Goal: Information Seeking & Learning: Learn about a topic

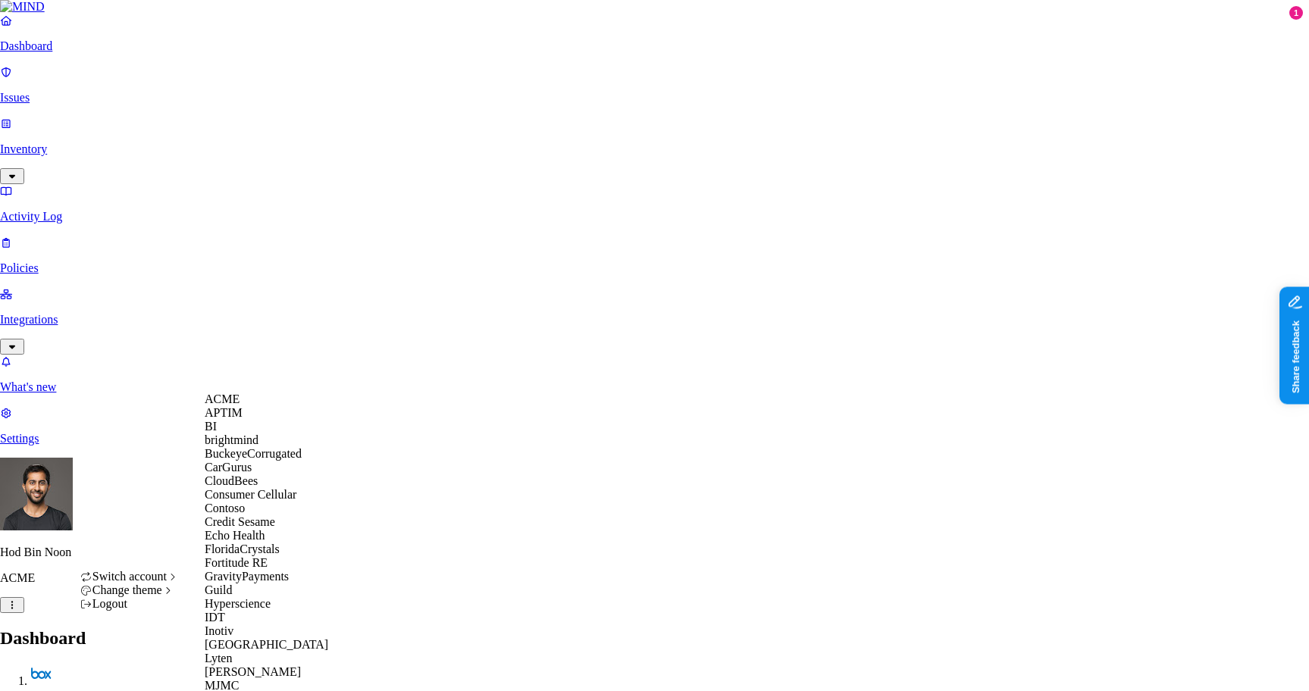
scroll to position [549, 0]
click at [256, 679] on div "MJMC" at bounding box center [278, 686] width 147 height 14
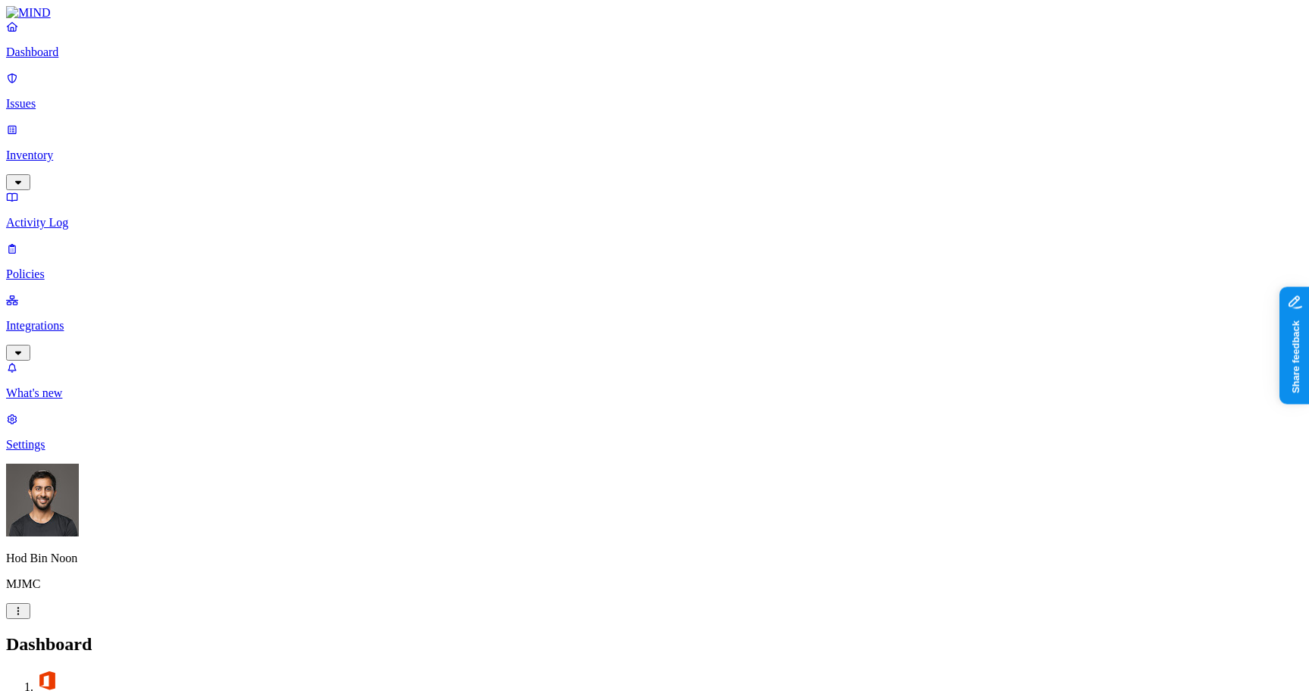
click at [92, 319] on p "Integrations" at bounding box center [654, 326] width 1297 height 14
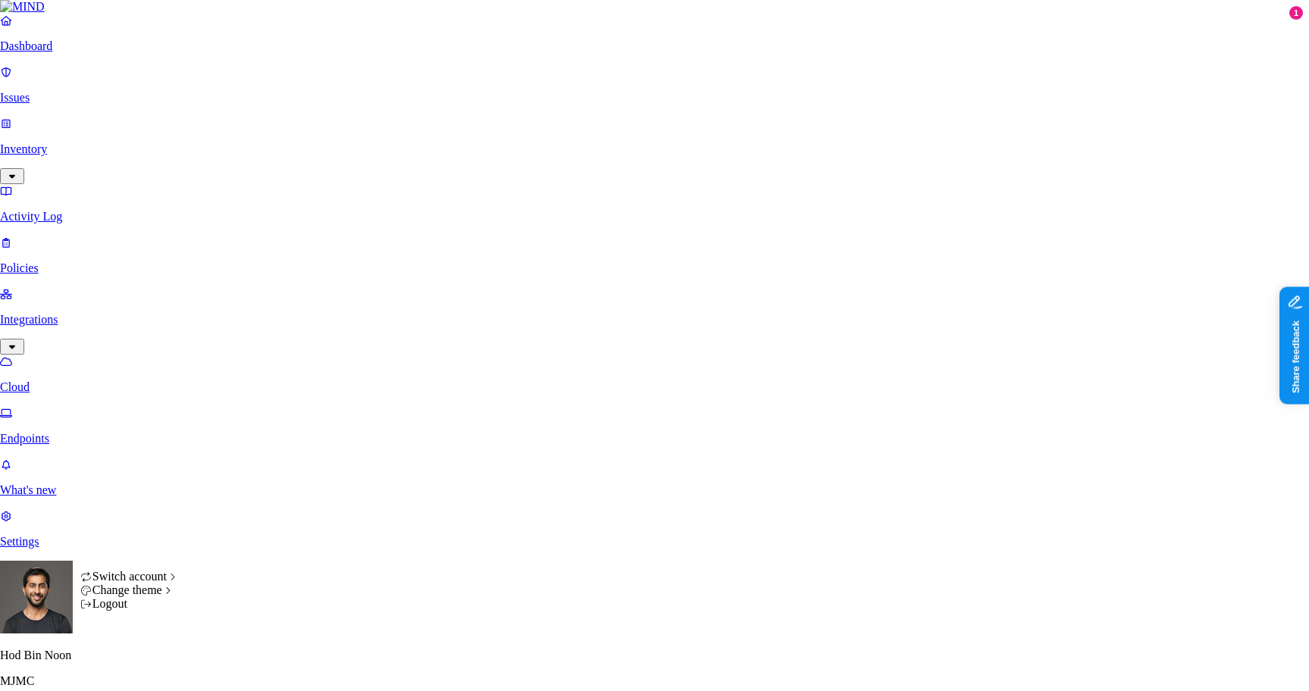
click at [146, 669] on html "Dashboard Issues Inventory Activity Log Policies Integrations Cloud Endpoints W…" at bounding box center [654, 472] width 1309 height 945
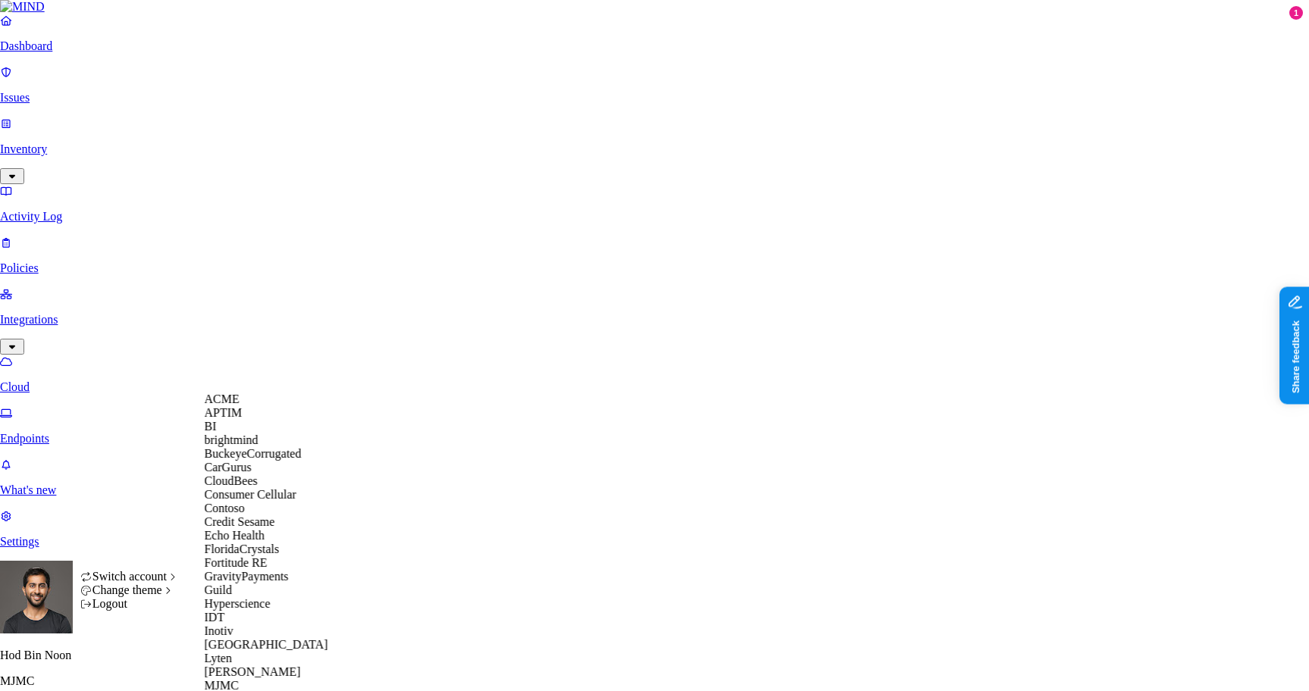
click at [497, 475] on html "Dashboard Issues Inventory Activity Log Policies Integrations Cloud Endpoints W…" at bounding box center [654, 472] width 1309 height 945
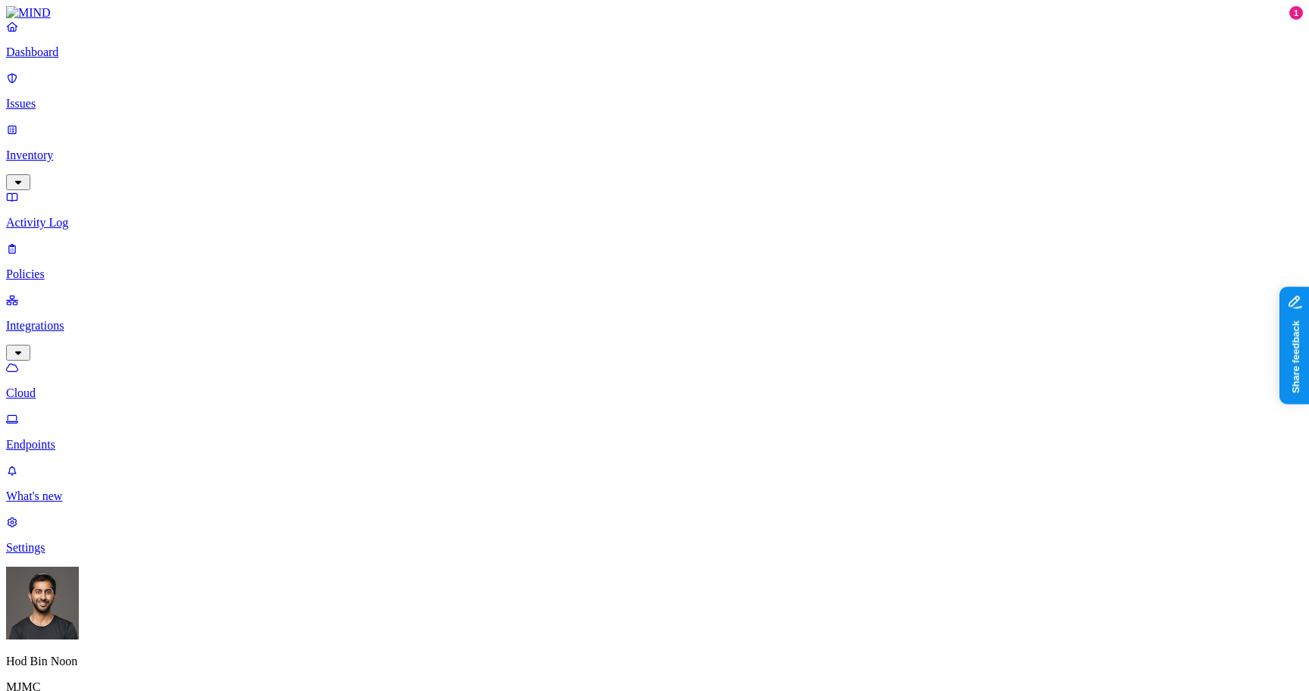
click at [79, 59] on p "Dashboard" at bounding box center [654, 52] width 1297 height 14
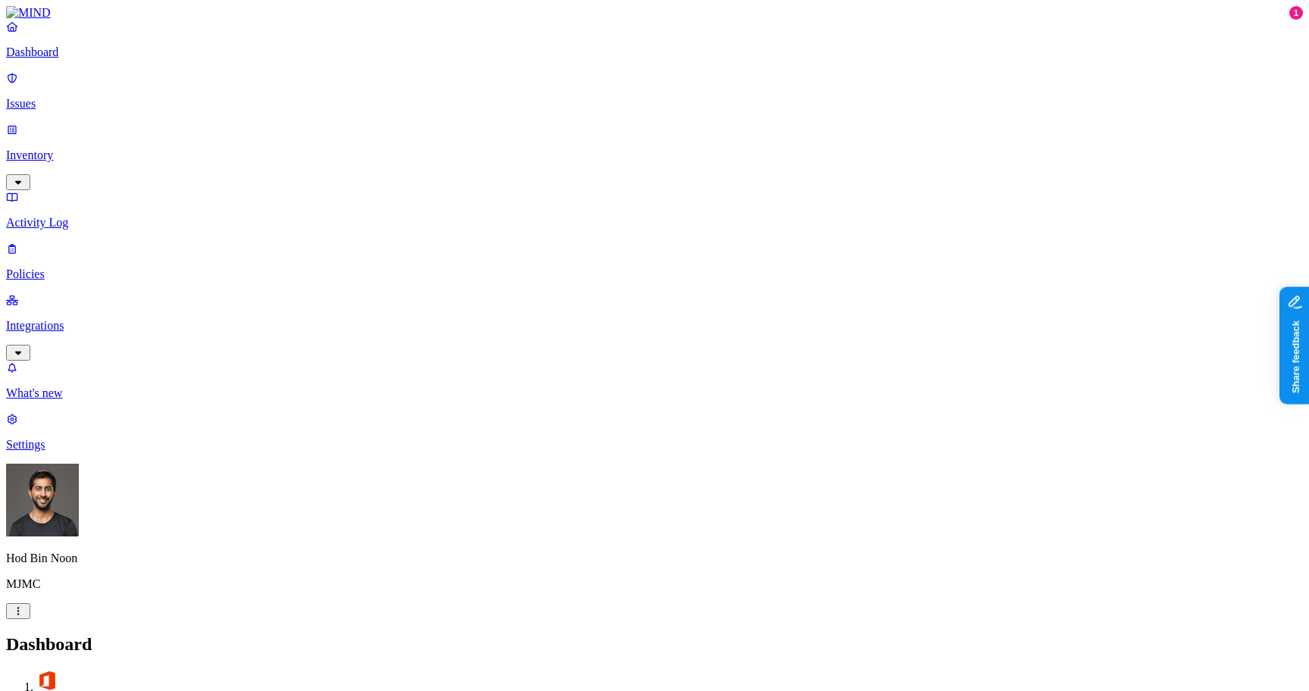
click at [89, 149] on p "Inventory" at bounding box center [654, 156] width 1297 height 14
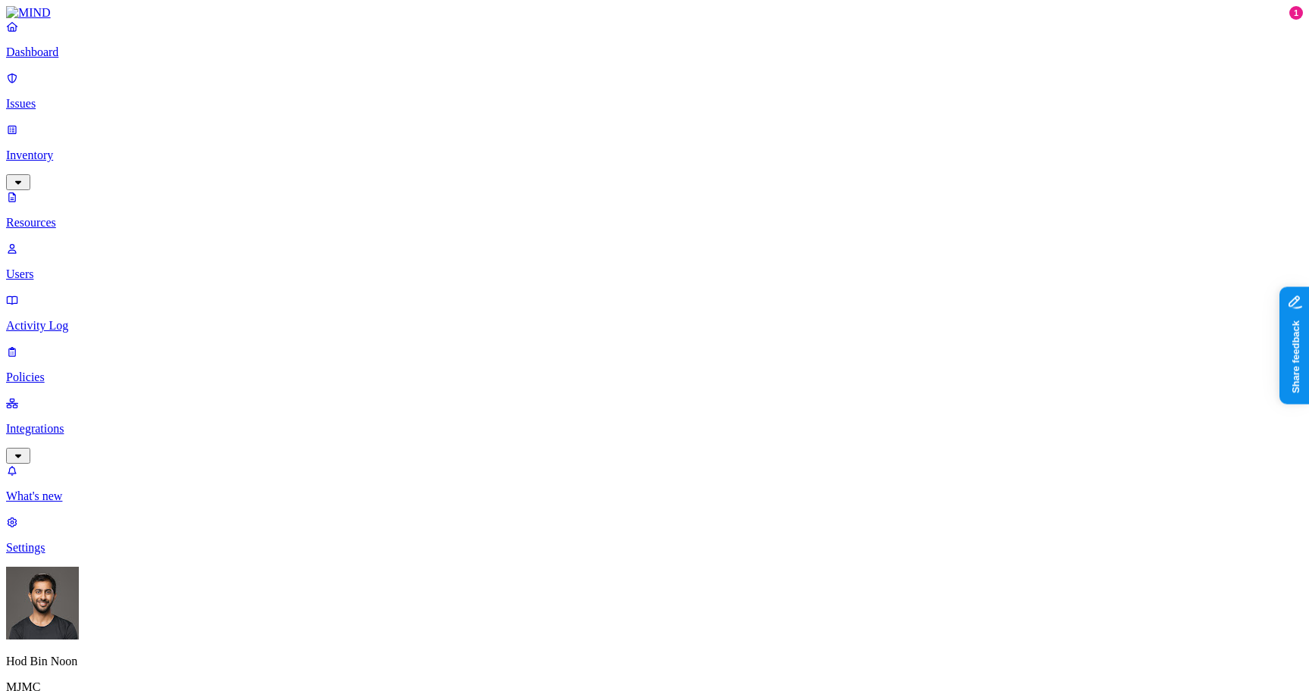
click at [84, 59] on p "Dashboard" at bounding box center [654, 52] width 1297 height 14
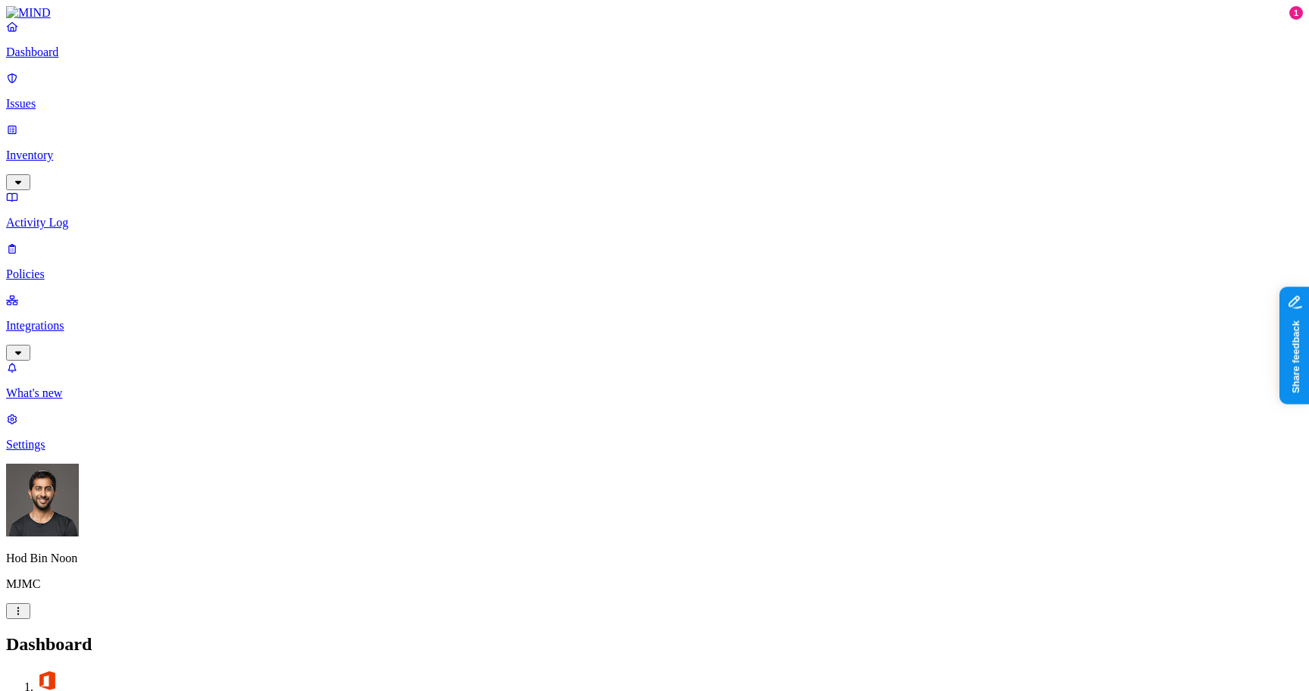
click at [113, 352] on nav "Dashboard Issues Inventory Activity Log Policies Integrations What's new 1 Sett…" at bounding box center [654, 236] width 1297 height 432
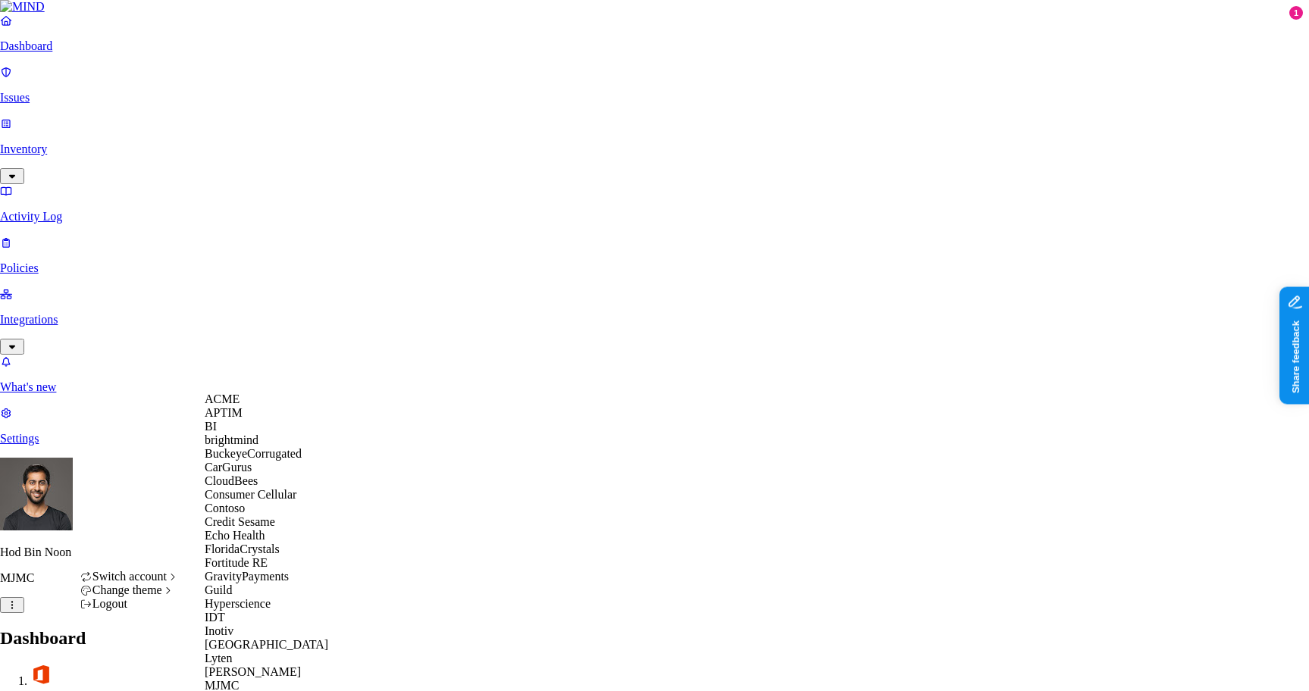
click at [235, 406] on span "ACME" at bounding box center [222, 399] width 35 height 13
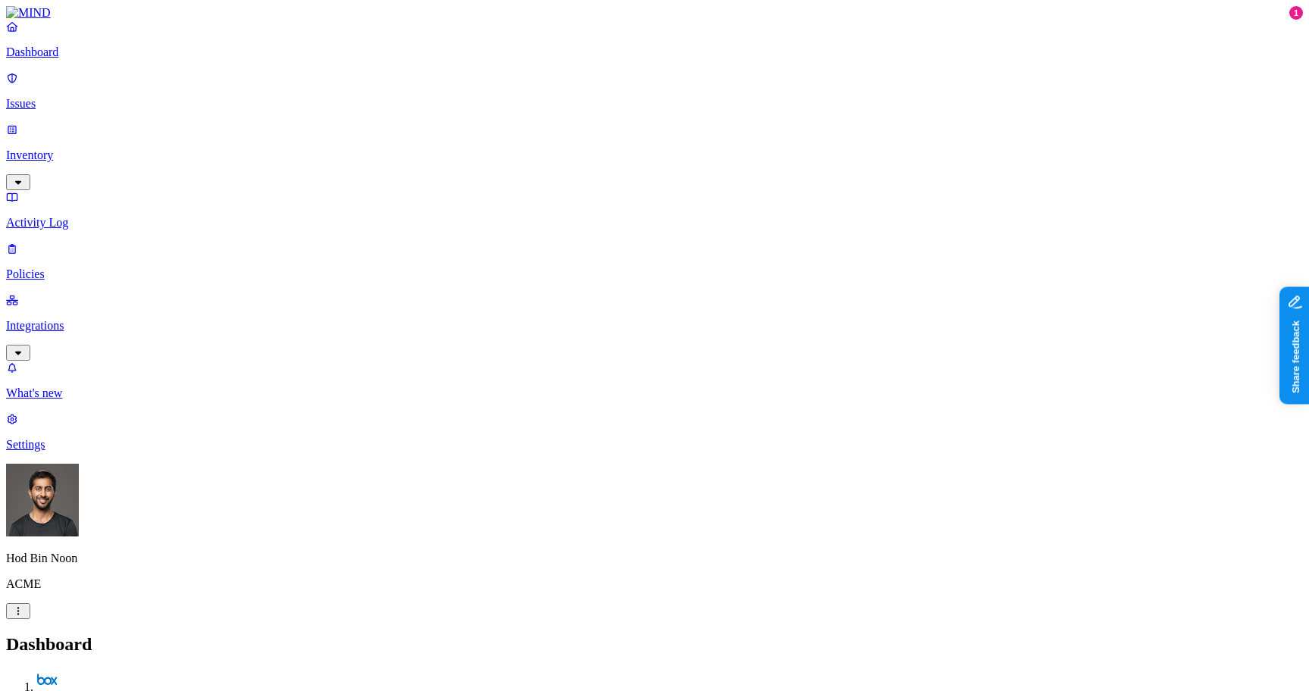
click at [76, 132] on link "Inventory" at bounding box center [654, 155] width 1297 height 65
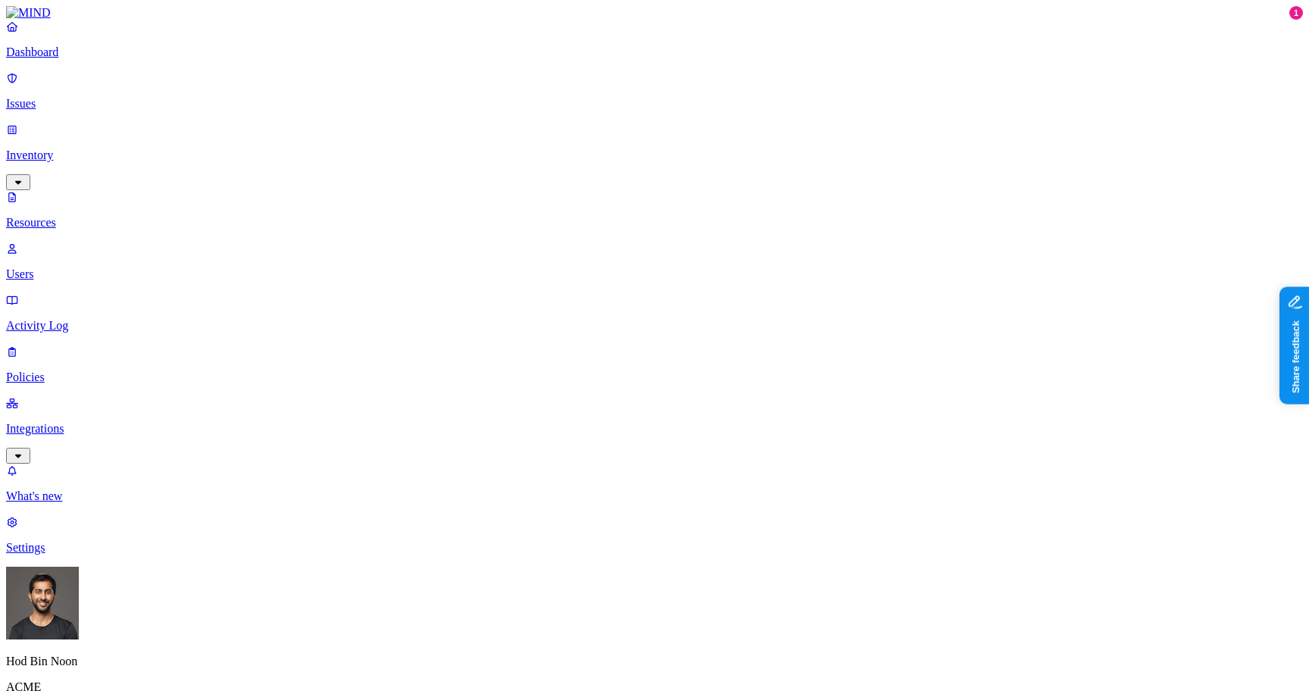
click at [53, 97] on p "Issues" at bounding box center [654, 104] width 1297 height 14
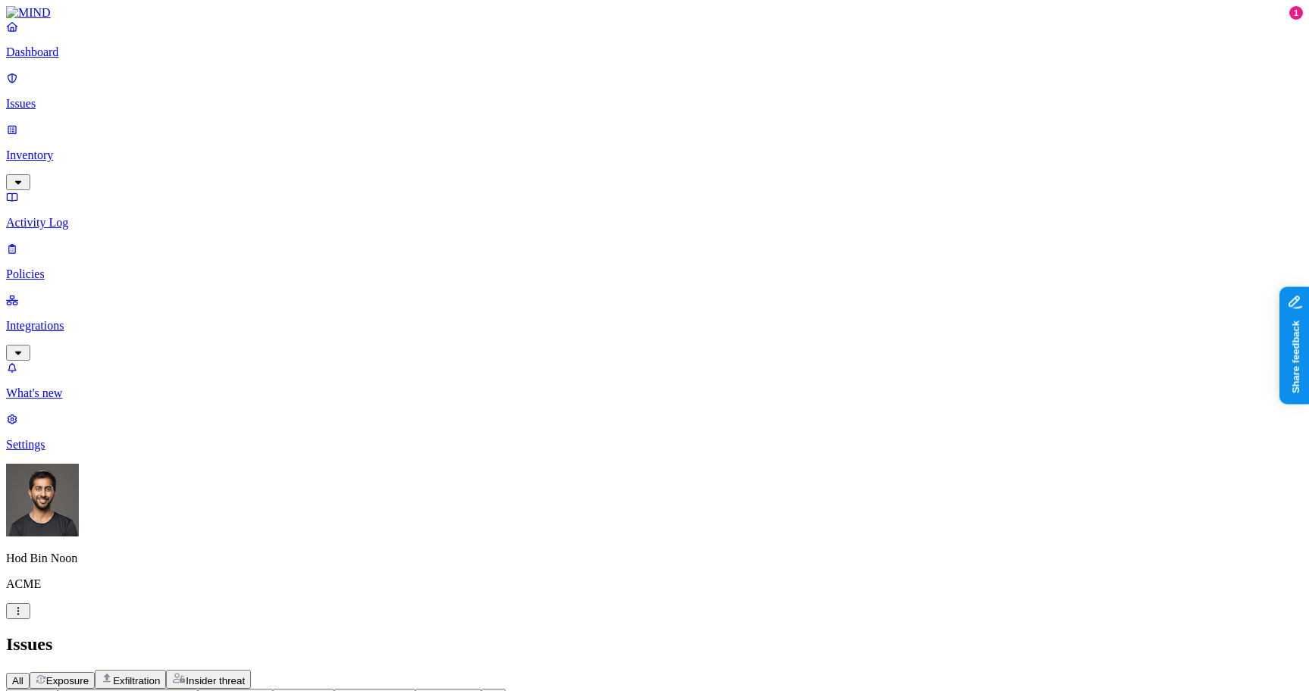
click at [103, 377] on nav "Dashboard Issues Inventory Activity Log Policies Integrations What's new 1 Sett…" at bounding box center [654, 236] width 1297 height 432
click at [71, 59] on p "Dashboard" at bounding box center [654, 52] width 1297 height 14
click at [78, 296] on nav "Dashboard Issues Inventory Activity Log Policies Integrations What's new 1 Sett…" at bounding box center [654, 236] width 1297 height 432
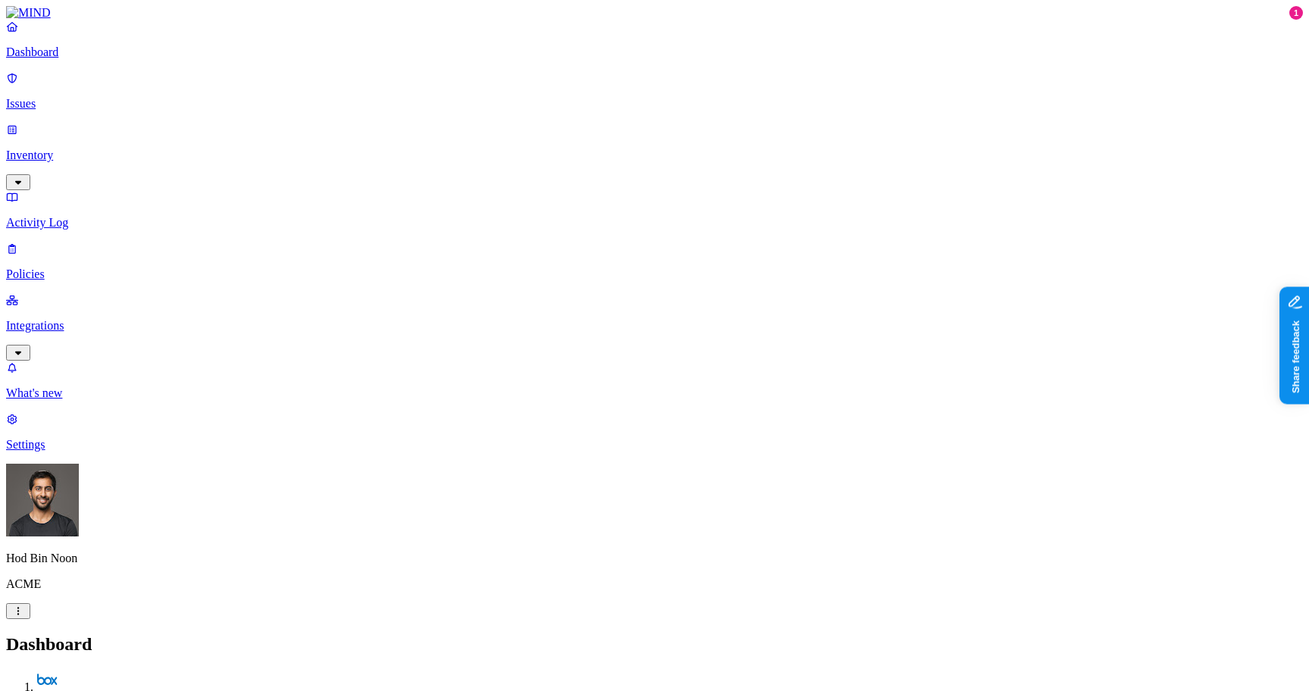
click at [39, 365] on nav "Dashboard Issues Inventory Activity Log Policies Integrations What's new 1 Sett…" at bounding box center [654, 236] width 1297 height 432
click at [80, 346] on nav "Dashboard Issues Inventory Activity Log Policies Integrations What's new 1 Sett…" at bounding box center [654, 236] width 1297 height 432
click at [71, 149] on p "Inventory" at bounding box center [654, 156] width 1297 height 14
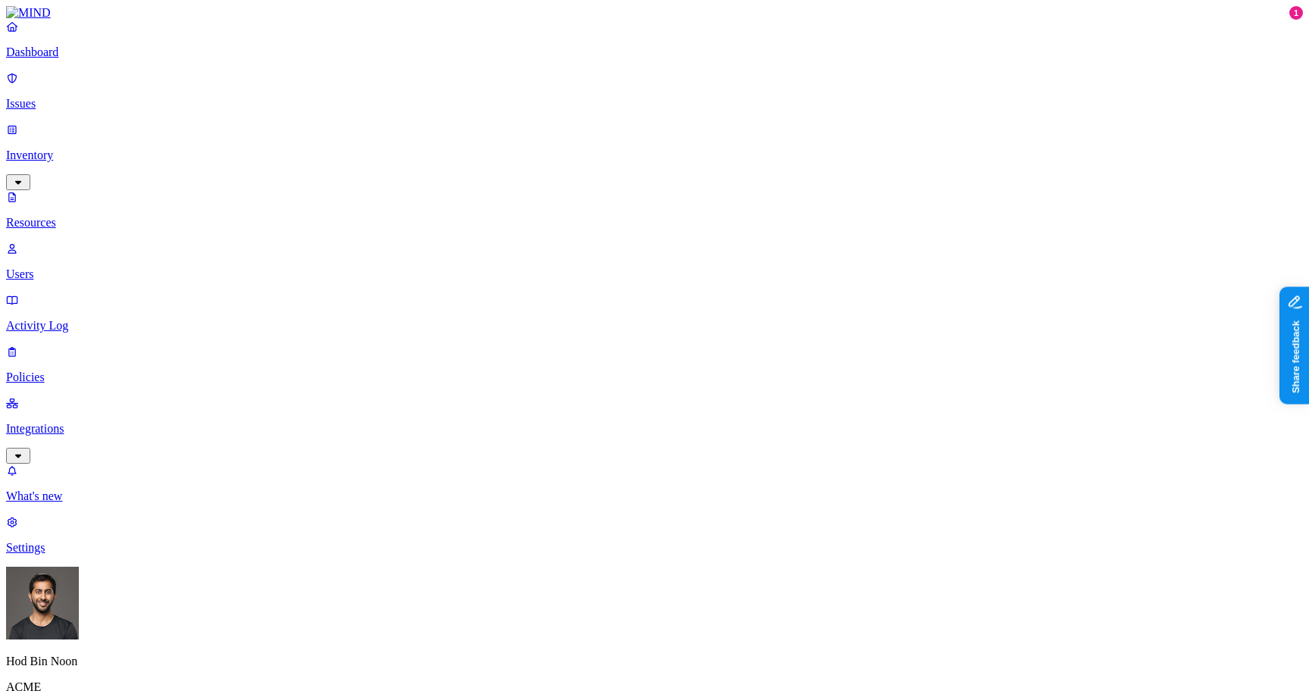
click at [88, 373] on nav "Dashboard Issues Inventory Resources Users Activity Log Policies Integrations W…" at bounding box center [654, 287] width 1297 height 535
click at [67, 59] on p "Dashboard" at bounding box center [654, 52] width 1297 height 14
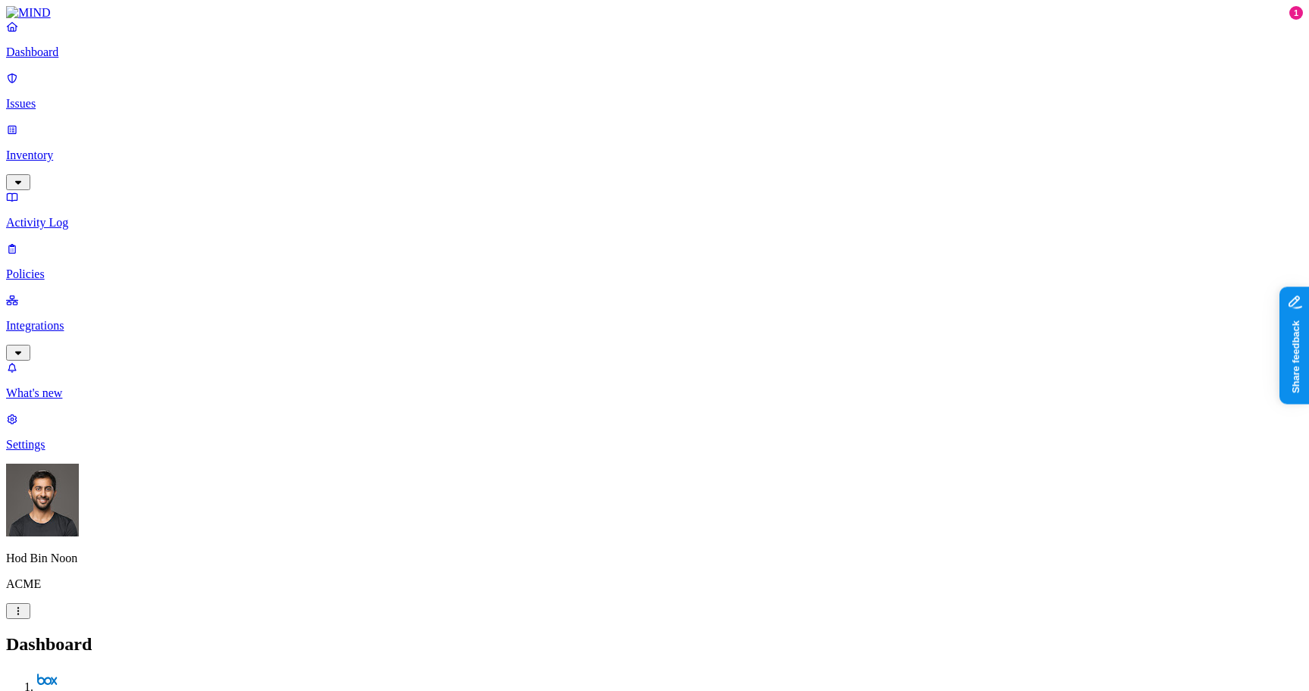
click at [77, 149] on p "Inventory" at bounding box center [654, 156] width 1297 height 14
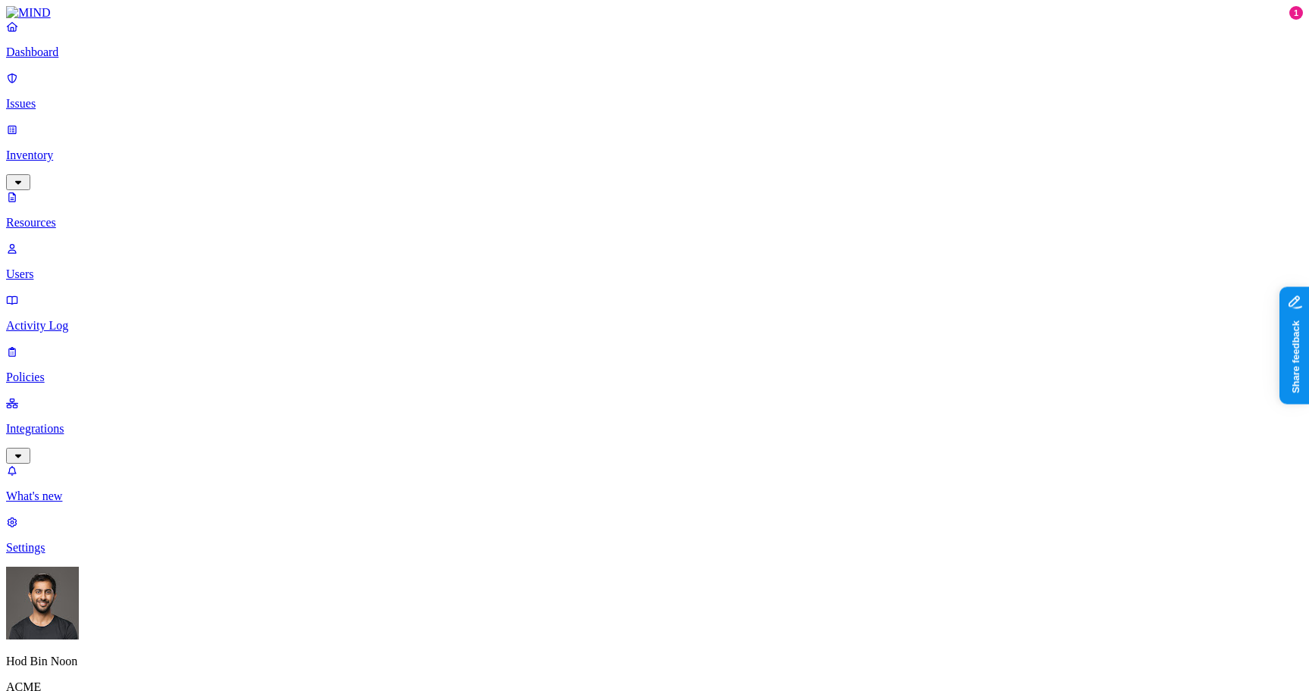
click at [76, 97] on p "Issues" at bounding box center [654, 104] width 1297 height 14
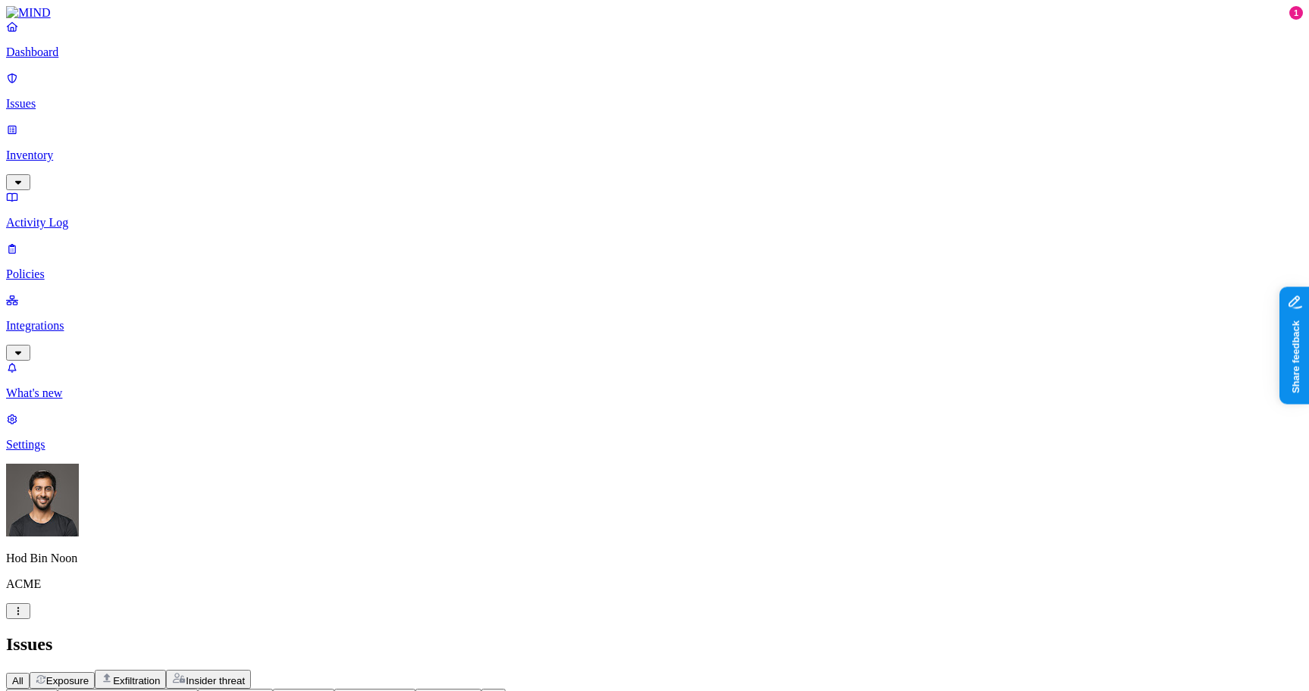
click at [64, 97] on p "Issues" at bounding box center [654, 104] width 1297 height 14
click at [75, 97] on p "Issues" at bounding box center [654, 104] width 1297 height 14
click at [85, 97] on p "Issues" at bounding box center [654, 104] width 1297 height 14
click at [85, 123] on link "Inventory" at bounding box center [654, 155] width 1297 height 65
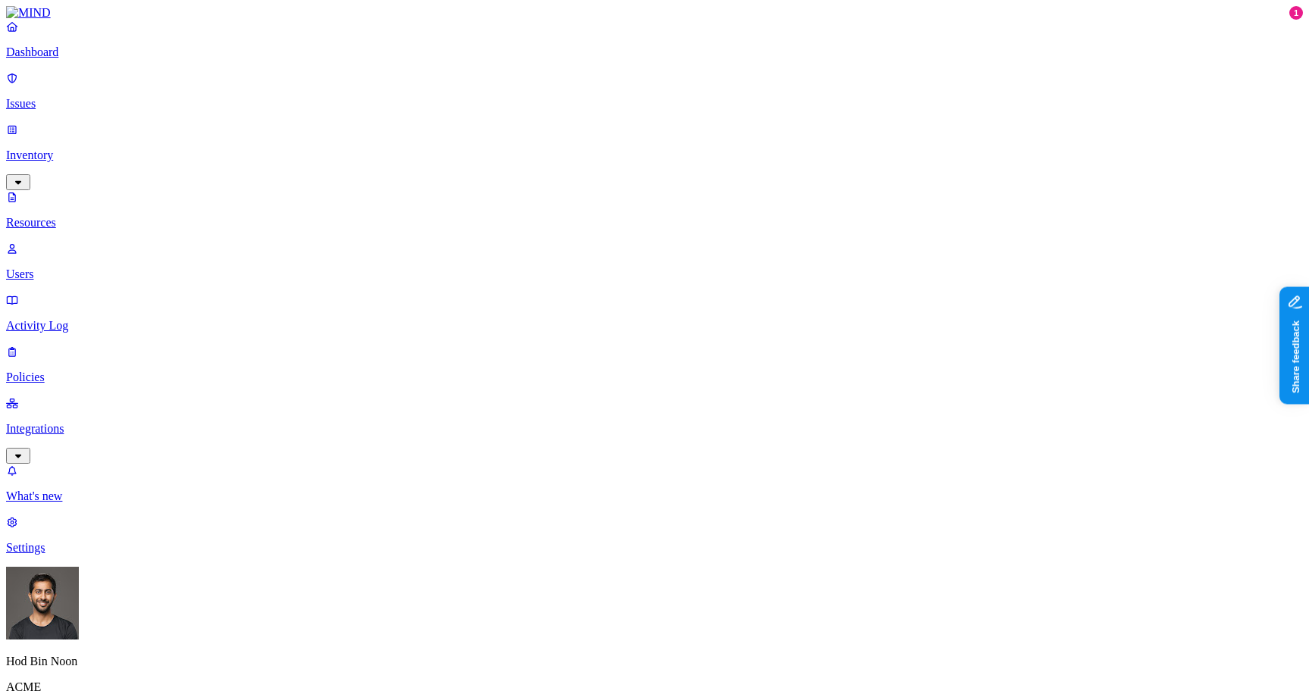
click at [79, 268] on p "Users" at bounding box center [654, 275] width 1297 height 14
click at [69, 97] on p "Issues" at bounding box center [654, 104] width 1297 height 14
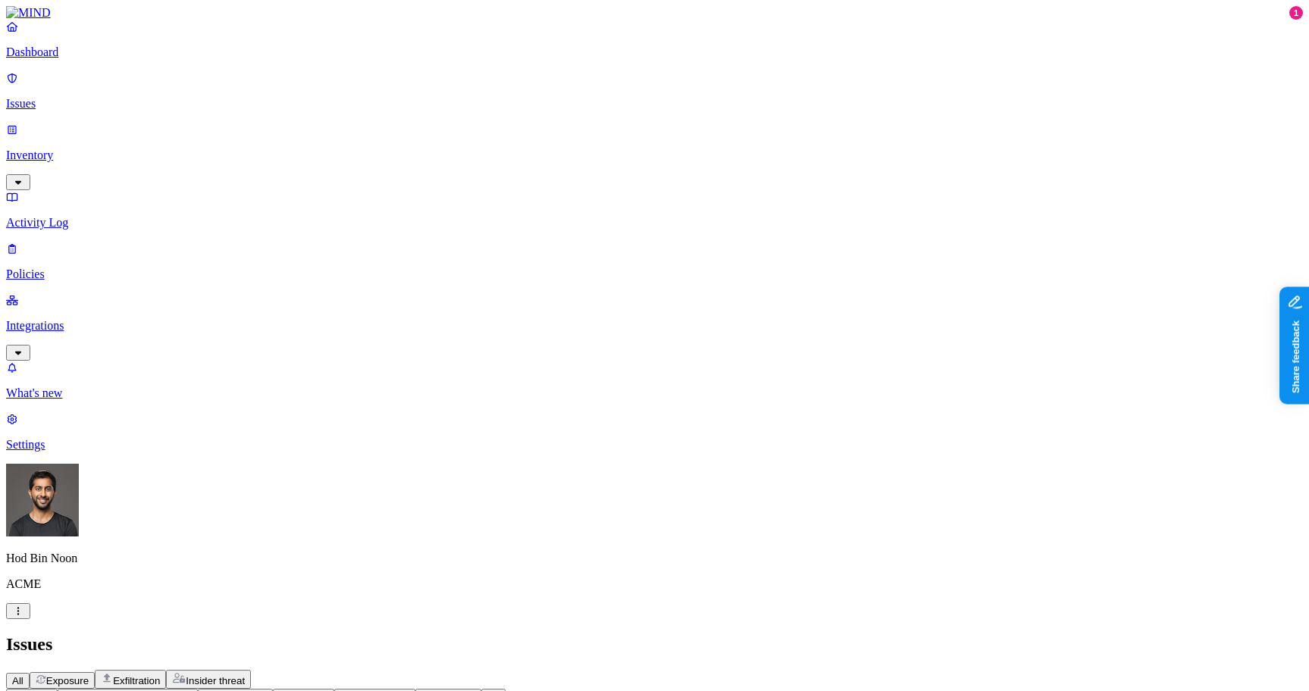
click at [77, 59] on p "Dashboard" at bounding box center [654, 52] width 1297 height 14
click at [80, 123] on link "Inventory" at bounding box center [654, 155] width 1297 height 65
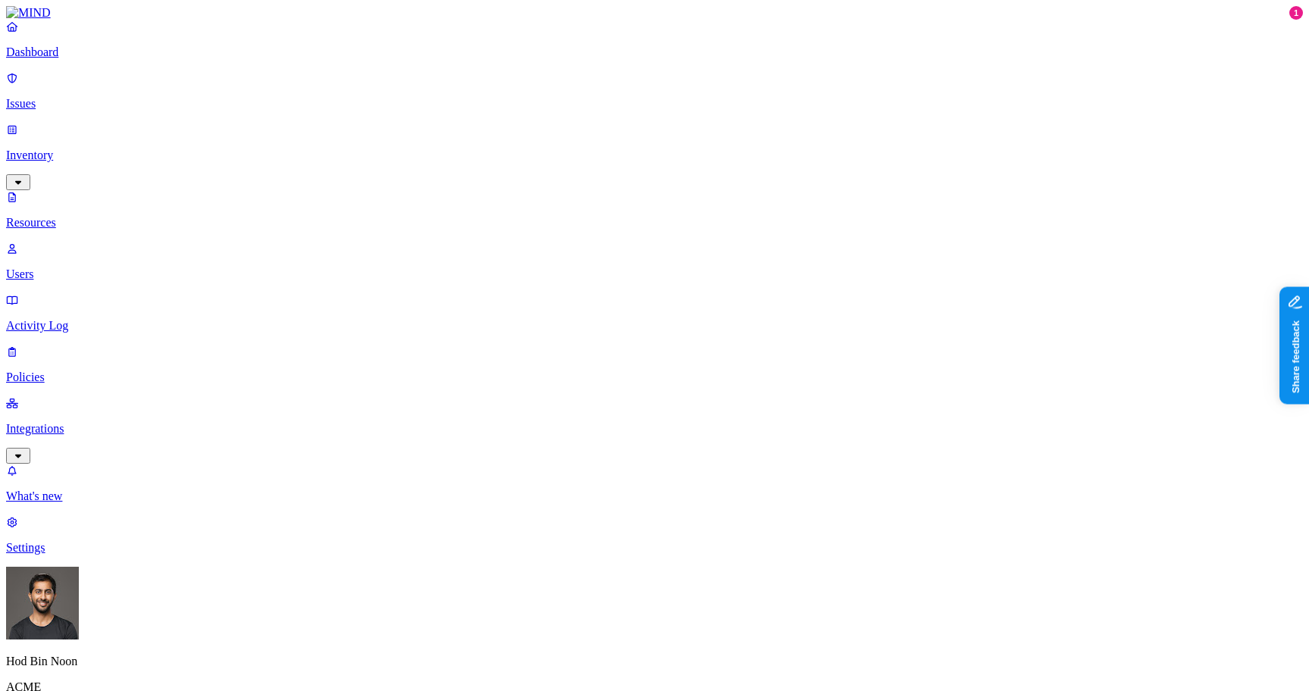
click at [71, 97] on p "Issues" at bounding box center [654, 104] width 1297 height 14
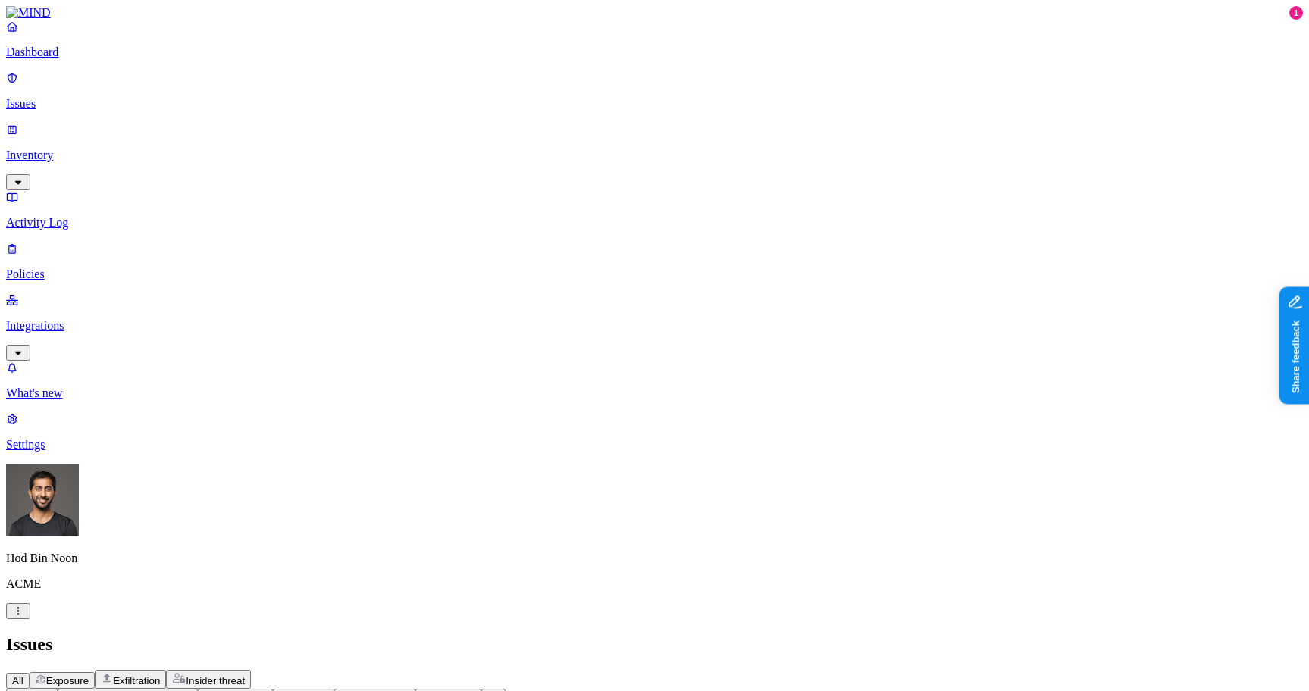
click at [95, 672] on button "Exposure" at bounding box center [62, 680] width 65 height 17
click at [160, 675] on span "Exfiltration" at bounding box center [136, 680] width 47 height 11
click at [245, 675] on span "Insider threat" at bounding box center [215, 680] width 59 height 11
click at [160, 675] on span "Exfiltration" at bounding box center [136, 680] width 47 height 11
click at [91, 149] on p "Inventory" at bounding box center [654, 156] width 1297 height 14
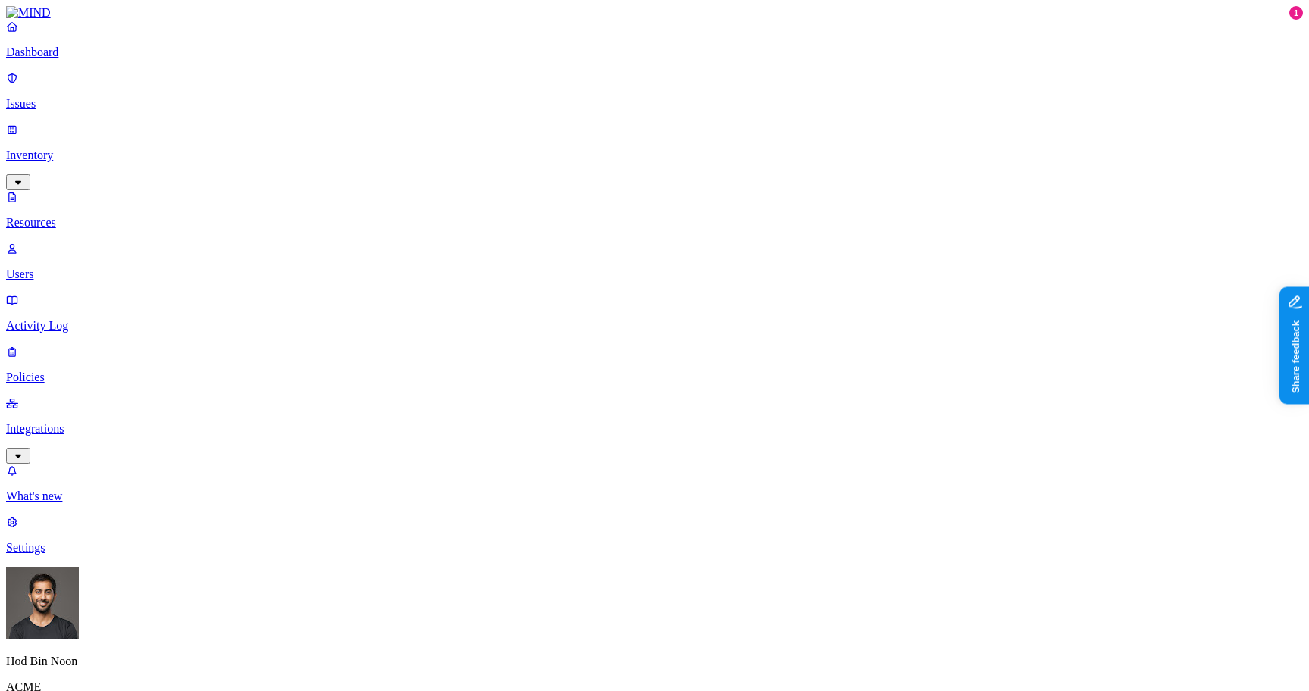
click at [58, 97] on p "Issues" at bounding box center [654, 104] width 1297 height 14
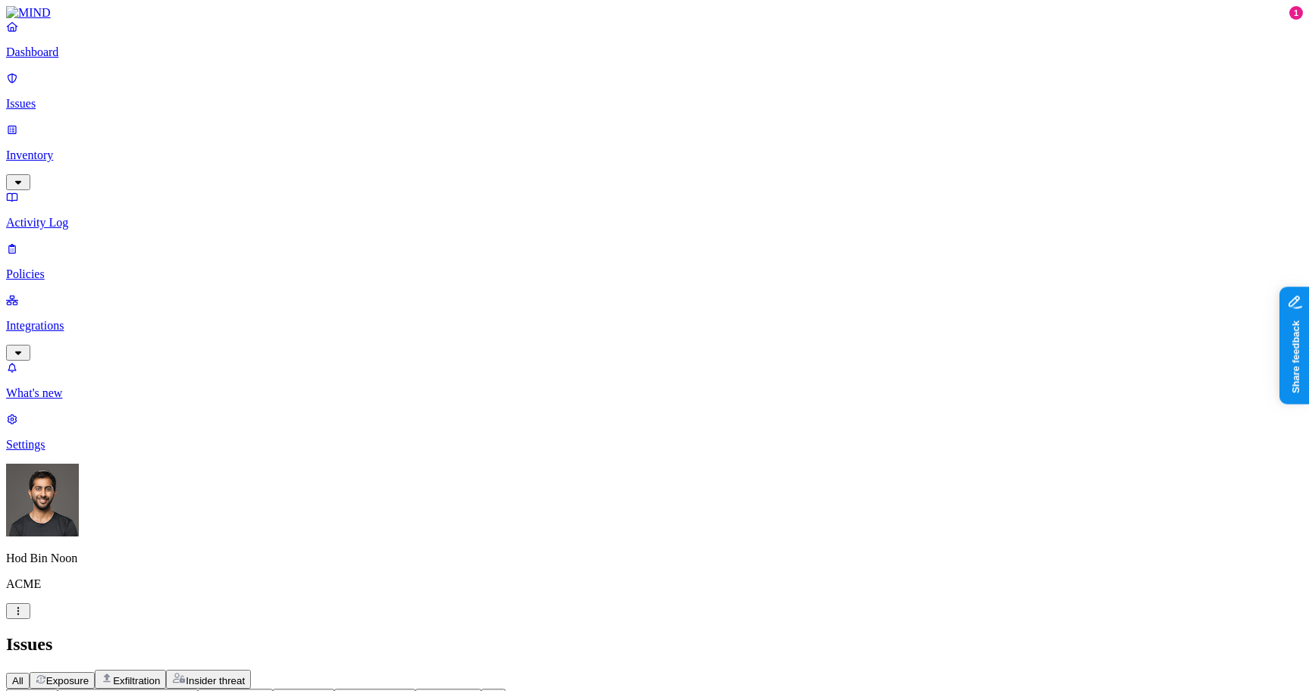
click at [79, 319] on p "Integrations" at bounding box center [654, 326] width 1297 height 14
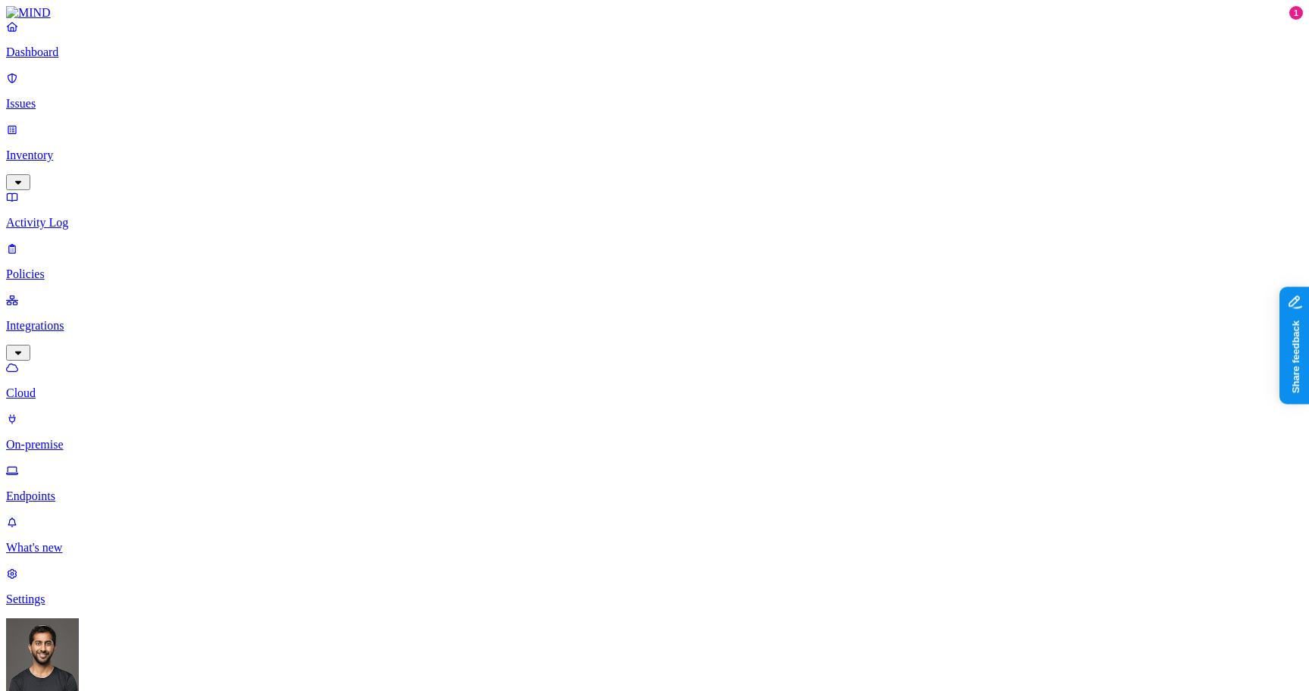
click at [74, 438] on p "On-premise" at bounding box center [654, 445] width 1297 height 14
click at [73, 490] on p "Endpoints" at bounding box center [654, 497] width 1297 height 14
click at [39, 190] on link "Activity Log" at bounding box center [654, 209] width 1297 height 39
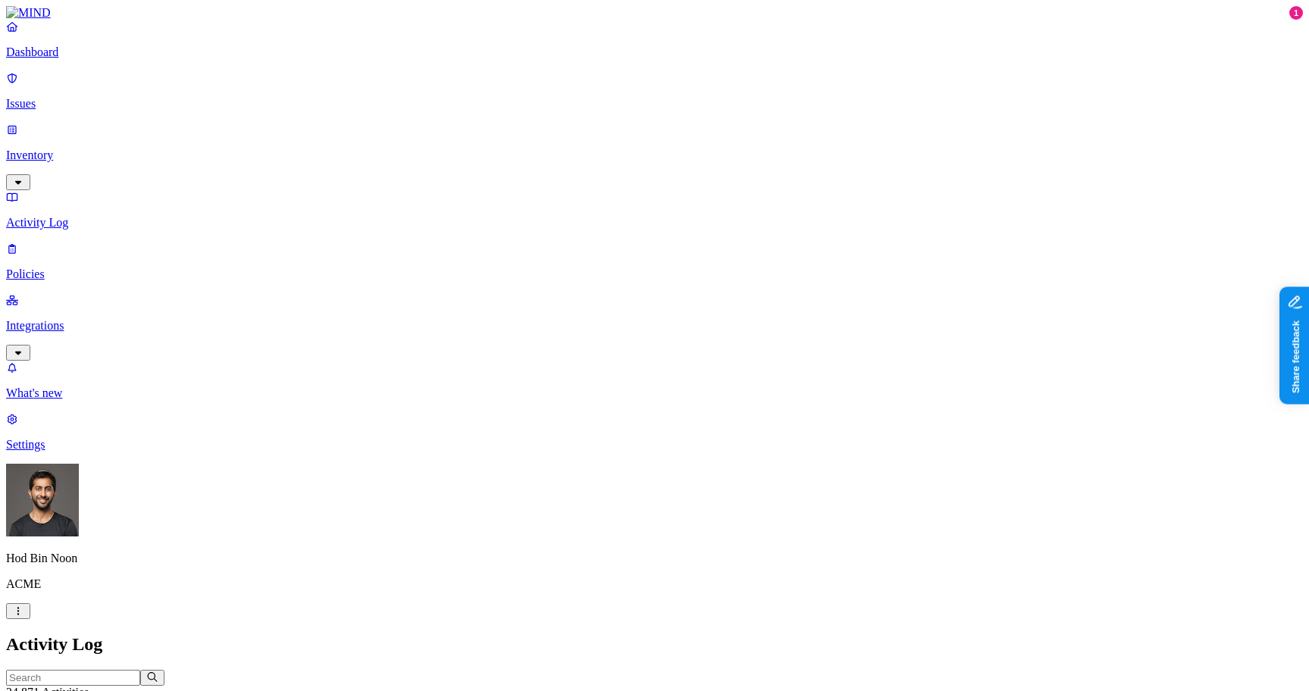
click at [628, 634] on div "Activity Log" at bounding box center [654, 644] width 1297 height 20
click at [684, 634] on div "Activity Log" at bounding box center [654, 644] width 1297 height 20
click at [735, 634] on div "Activity Log" at bounding box center [654, 644] width 1297 height 20
